Goal: Check status

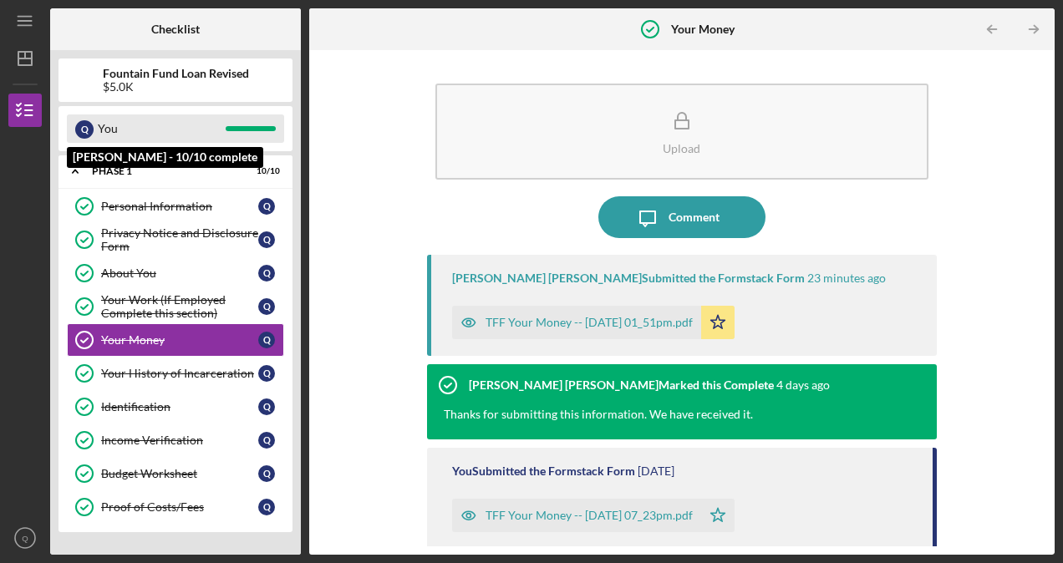
click at [189, 125] on div "You" at bounding box center [162, 129] width 128 height 28
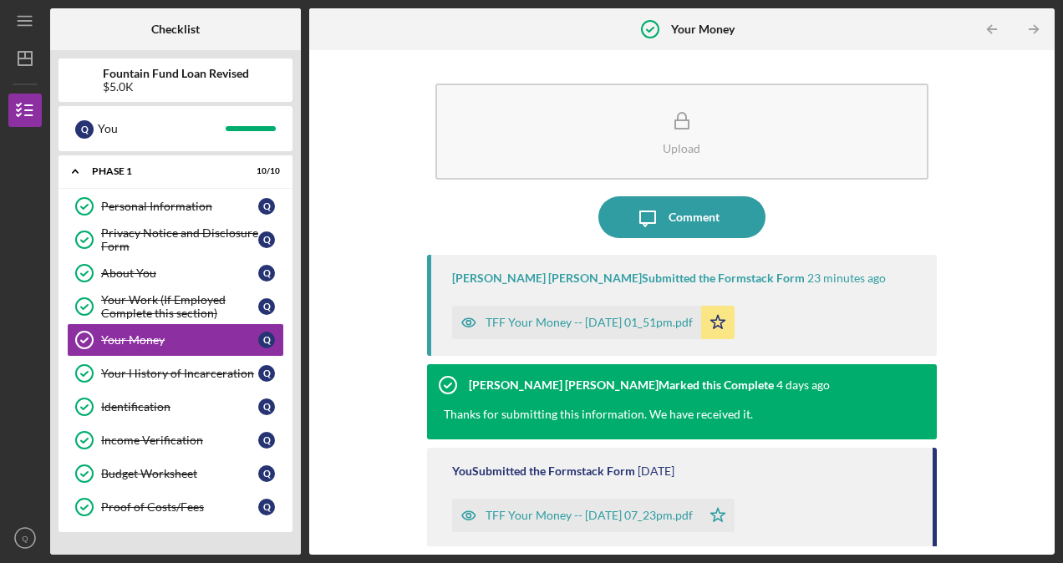
click at [191, 92] on div "$5.0K" at bounding box center [176, 86] width 146 height 13
click at [35, 53] on icon "Icon/Dashboard" at bounding box center [25, 59] width 42 height 42
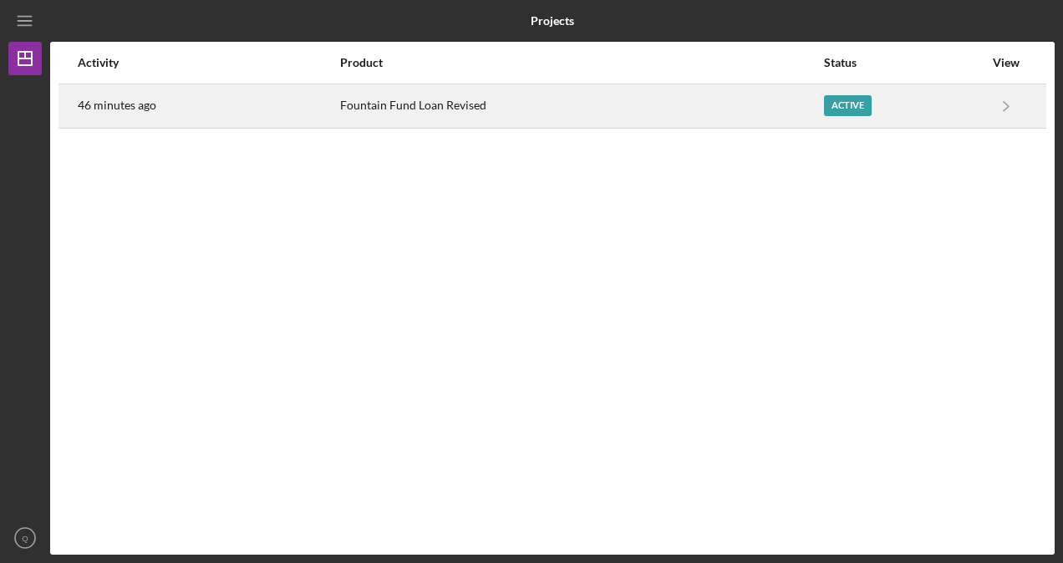
click at [734, 121] on div "Fountain Fund Loan Revised" at bounding box center [581, 106] width 482 height 42
